Goal: Task Accomplishment & Management: Use online tool/utility

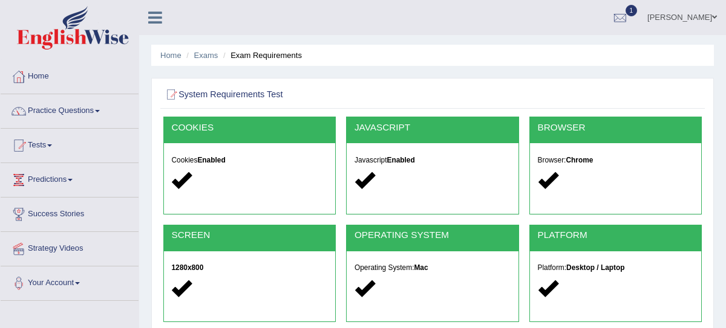
click at [48, 143] on link "Tests" at bounding box center [70, 144] width 138 height 30
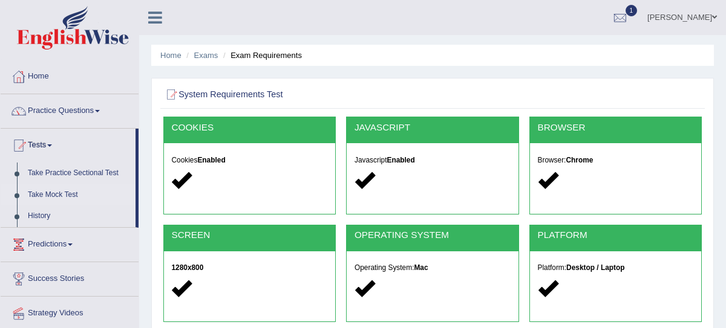
click at [56, 195] on link "Take Mock Test" at bounding box center [78, 195] width 113 height 22
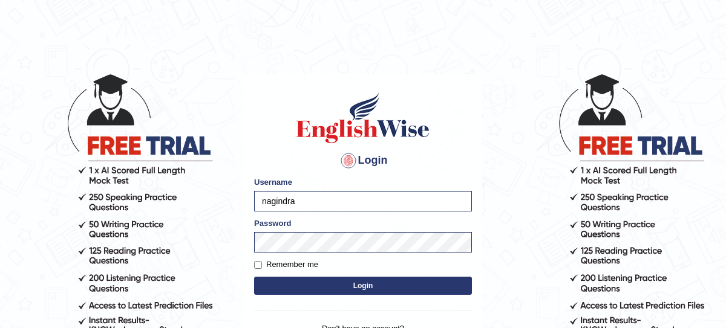
click at [327, 283] on button "Login" at bounding box center [363, 286] width 218 height 18
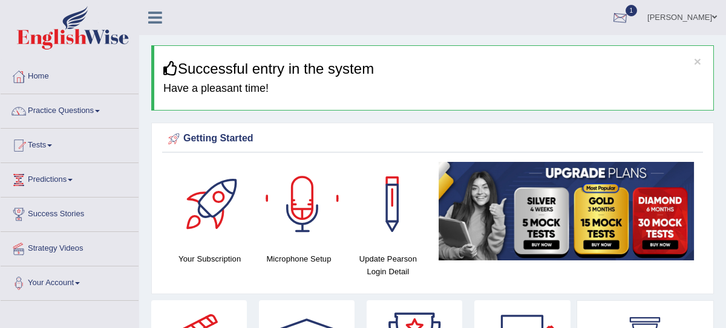
click at [628, 16] on div at bounding box center [620, 18] width 18 height 18
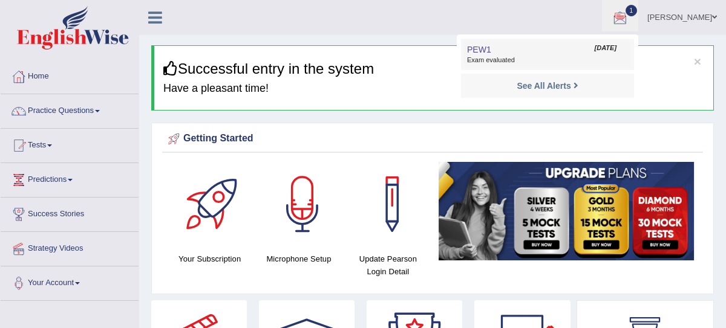
click at [500, 54] on link "PEW1 Sep 4, 2025 Exam evaluated" at bounding box center [547, 54] width 167 height 25
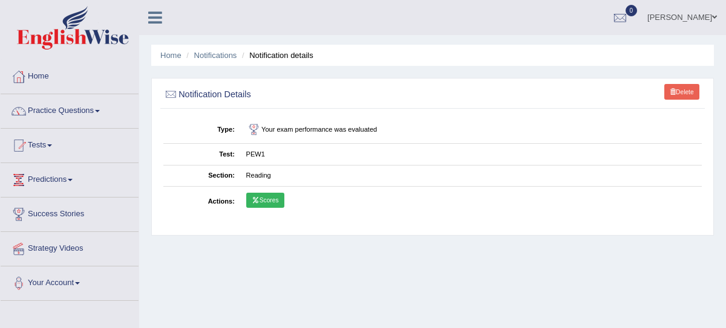
click at [265, 203] on link "Scores" at bounding box center [265, 201] width 38 height 16
click at [49, 142] on link "Tests" at bounding box center [70, 144] width 138 height 30
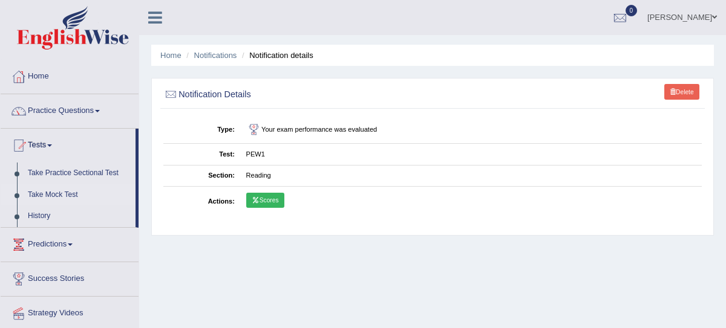
click at [62, 196] on link "Take Mock Test" at bounding box center [78, 195] width 113 height 22
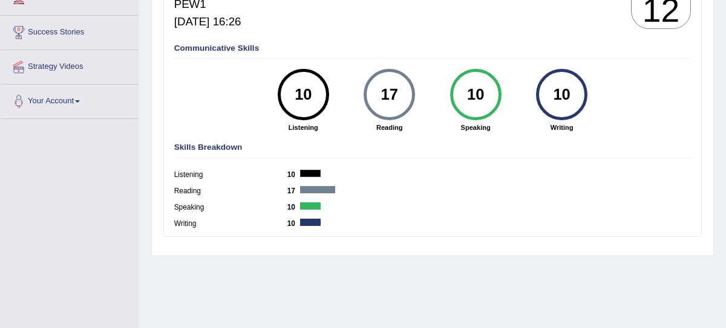
scroll to position [184, 0]
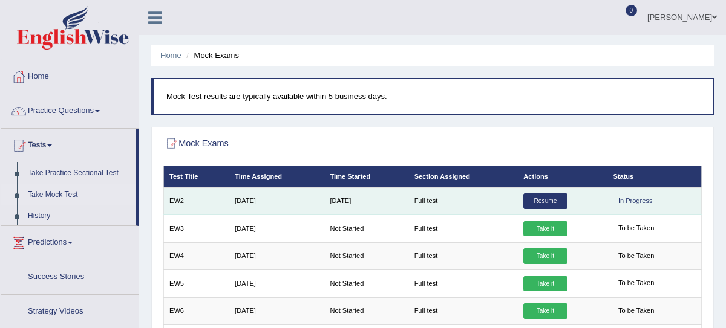
click at [545, 198] on link "Resume" at bounding box center [545, 202] width 44 height 16
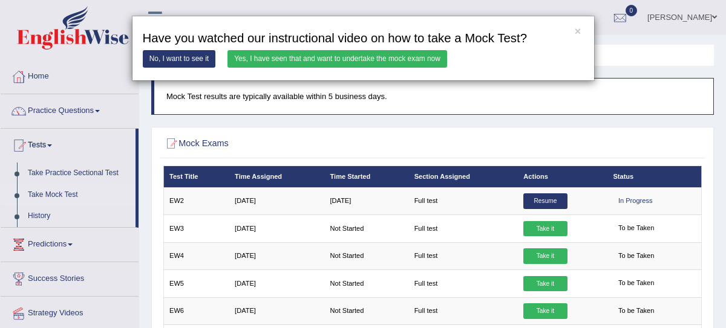
click at [325, 57] on link "Yes, I have seen that and want to undertake the mock exam now" at bounding box center [337, 59] width 220 height 18
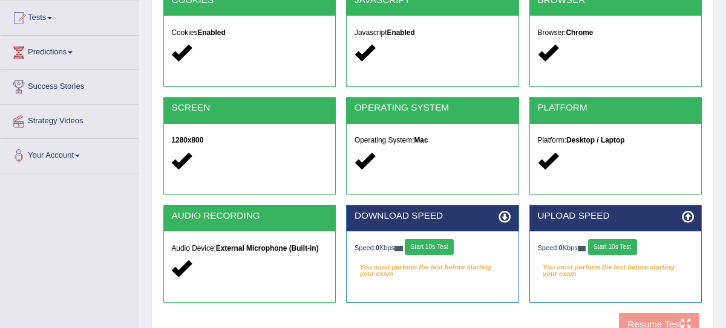
scroll to position [307, 0]
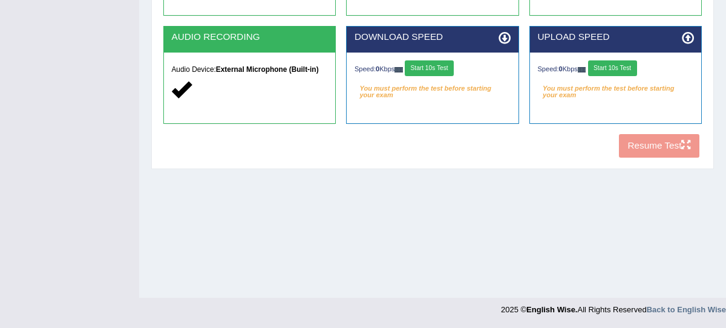
click at [436, 74] on button "Start 10s Test" at bounding box center [429, 68] width 49 height 16
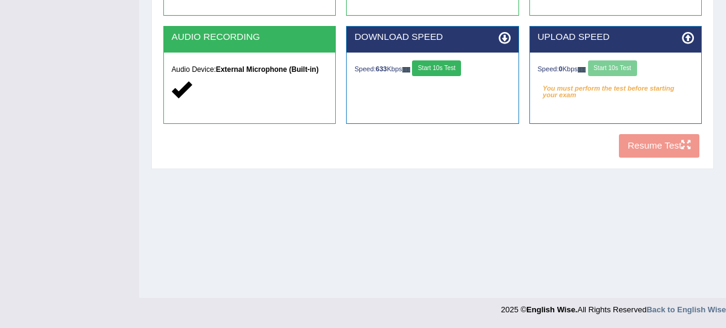
click at [620, 67] on div "Speed: 0 Kbps Start 10s Test" at bounding box center [616, 69] width 156 height 18
click at [614, 67] on button "Start 10s Test" at bounding box center [612, 68] width 49 height 16
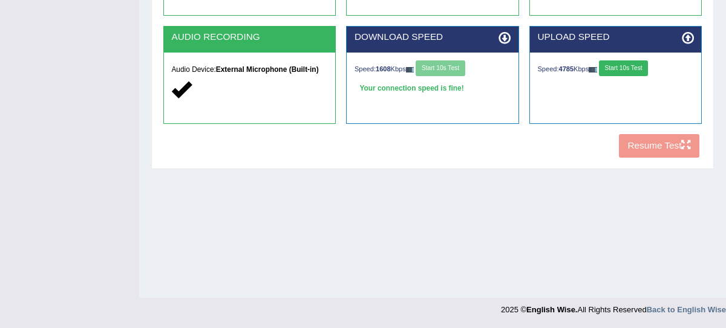
click at [623, 69] on button "Start 10s Test" at bounding box center [623, 68] width 49 height 16
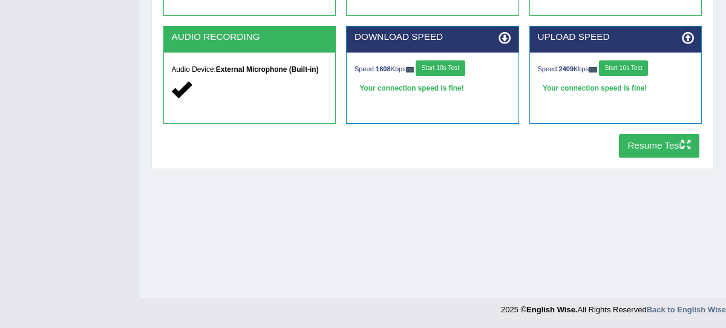
click at [665, 145] on button "Resume Test" at bounding box center [659, 146] width 80 height 24
